Goal: Information Seeking & Learning: Learn about a topic

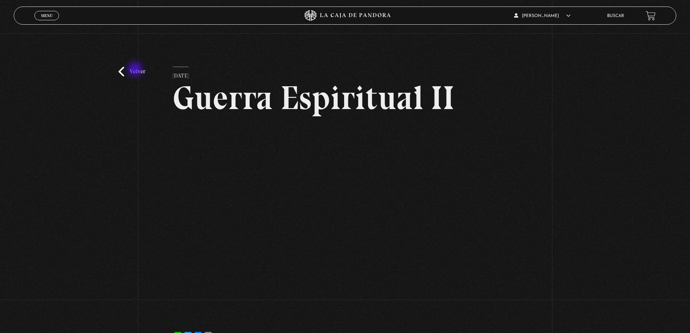
click at [136, 70] on link "Volver" at bounding box center [131, 72] width 27 height 10
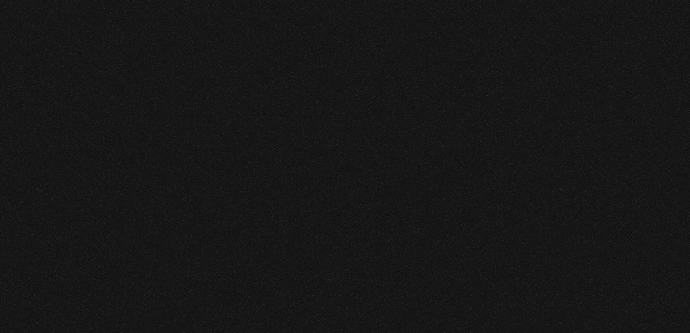
scroll to position [181, 0]
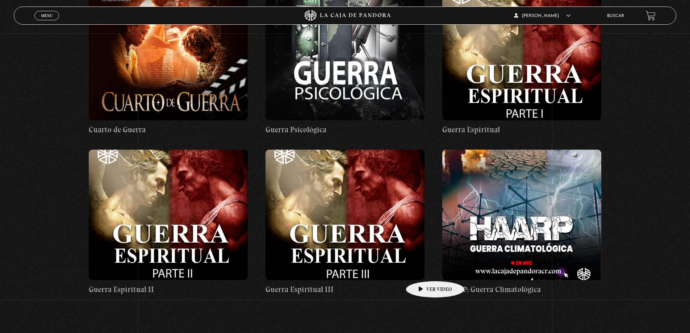
click at [391, 248] on figure at bounding box center [344, 215] width 159 height 130
